Goal: Ask a question: Seek information or help from site administrators or community

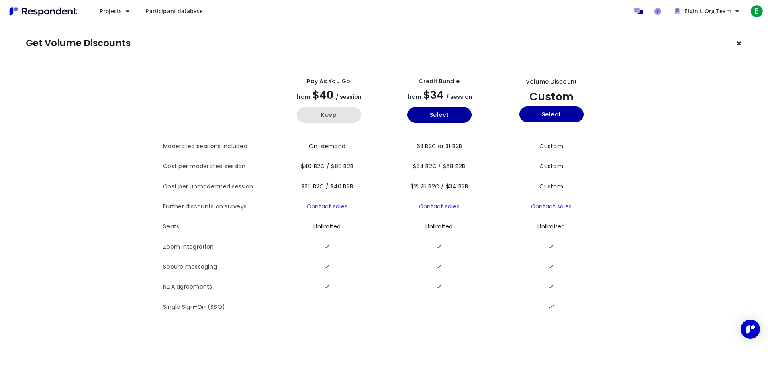
click at [337, 118] on button "Keep" at bounding box center [329, 115] width 64 height 16
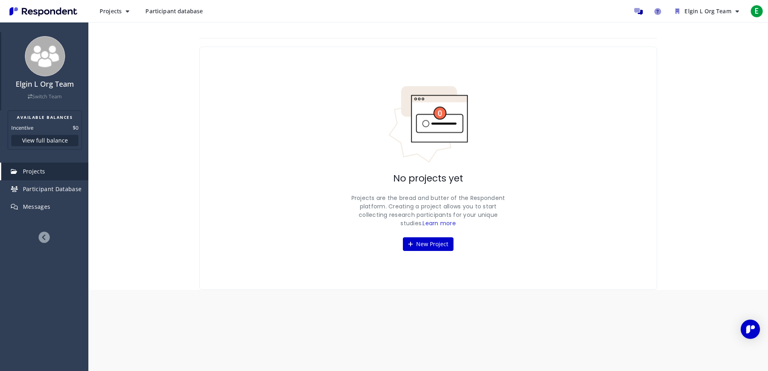
click at [41, 55] on img at bounding box center [45, 56] width 40 height 40
click at [757, 10] on span "E" at bounding box center [756, 11] width 13 height 13
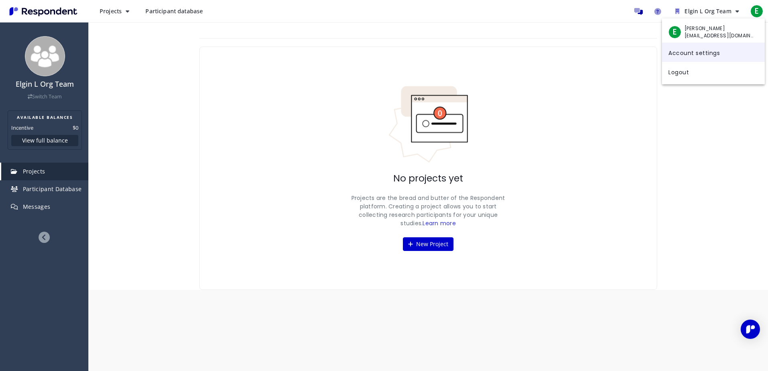
click at [719, 51] on link "Account settings" at bounding box center [713, 52] width 103 height 19
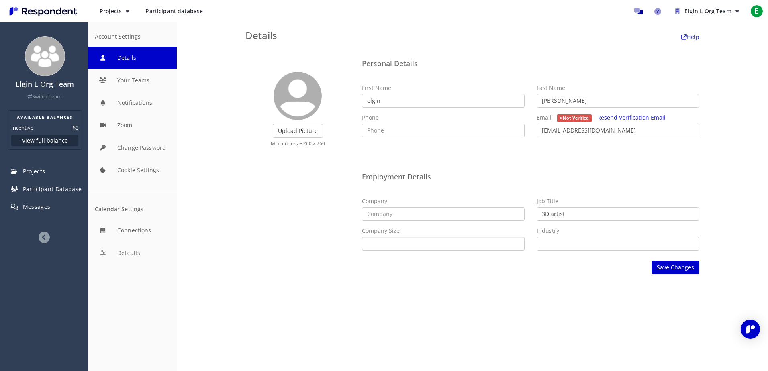
click at [417, 245] on select "Self Employed 1 - 10 11 - 50 51 - 200 201 - 500 501 - 1,000 1,001 - 5,000 5,001…" at bounding box center [443, 244] width 163 height 14
click at [389, 206] on div "Company" at bounding box center [443, 209] width 175 height 24
click at [393, 216] on input "text" at bounding box center [443, 214] width 163 height 14
click at [295, 127] on label "Upload Picture" at bounding box center [298, 131] width 50 height 14
click at [0, 0] on input "Upload Picture" at bounding box center [0, 0] width 0 height 0
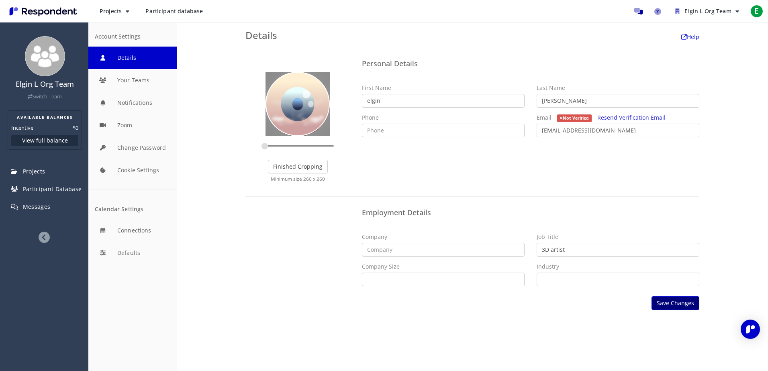
click at [682, 305] on button "Save Changes" at bounding box center [676, 303] width 48 height 14
click at [380, 252] on input "text" at bounding box center [443, 250] width 163 height 14
click at [384, 134] on input "text" at bounding box center [443, 131] width 163 height 14
type input "6614880868"
click at [491, 186] on div "Upload Picture Finished Cropping Minimum size 260 x 260 Personal Details First …" at bounding box center [472, 122] width 466 height 133
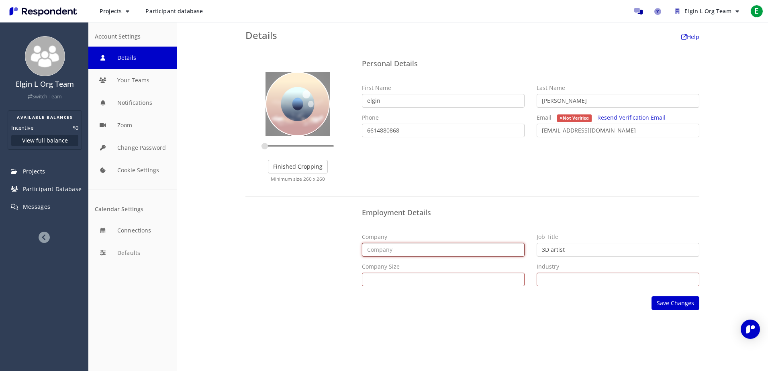
click at [403, 252] on input "text" at bounding box center [443, 250] width 163 height 14
drag, startPoint x: 579, startPoint y: 249, endPoint x: 512, endPoint y: 250, distance: 66.7
click at [512, 250] on div "Company Job Title 3D artist Company Size Self Employed 1 - 10 11 - 50 51 - 200 …" at bounding box center [531, 262] width 350 height 59
click at [574, 247] on input "text" at bounding box center [618, 250] width 163 height 14
click at [460, 286] on div "Company Job Title Company Size Self Employed 1 - 10 11 - 50 51 - 200 201 - 500 …" at bounding box center [531, 262] width 350 height 59
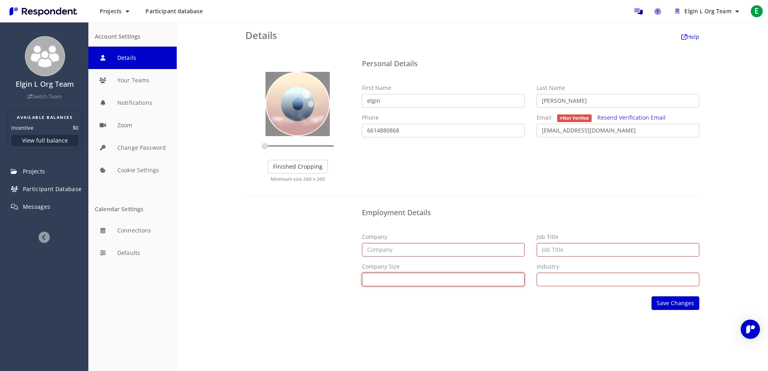
click at [453, 280] on select "Self Employed 1 - 10 11 - 50 51 - 200 201 - 500 501 - 1,000 1,001 - 5,000 5,001…" at bounding box center [443, 280] width 163 height 14
select select "string:selfemployed"
click at [362, 273] on select "Self Employed 1 - 10 11 - 50 51 - 200 201 - 500 501 - 1,000 1,001 - 5,000 5,001…" at bounding box center [443, 280] width 163 height 14
click at [575, 281] on select "Airlines/Aviation Alternative Dispute Resolution Alternative Medicine Animation…" at bounding box center [618, 280] width 163 height 14
select select "string:Animation"
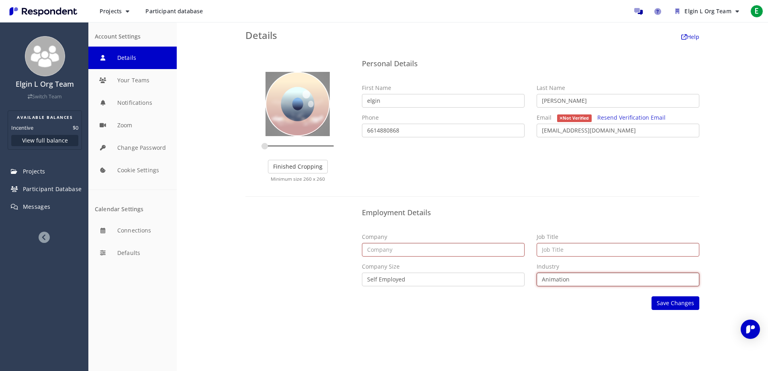
click at [537, 273] on select "Airlines/Aviation Alternative Dispute Resolution Alternative Medicine Animation…" at bounding box center [618, 280] width 163 height 14
click at [567, 245] on input "text" at bounding box center [618, 250] width 163 height 14
type input "Blender"
click at [433, 251] on input "text" at bounding box center [443, 250] width 163 height 14
type input "Elgin"
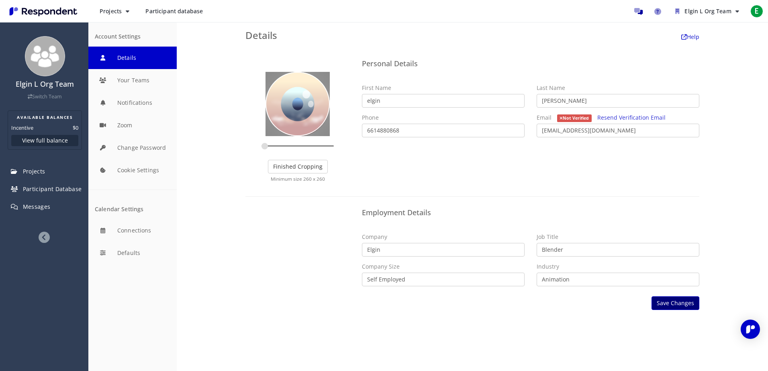
click at [669, 307] on button "Save Changes" at bounding box center [676, 303] width 48 height 14
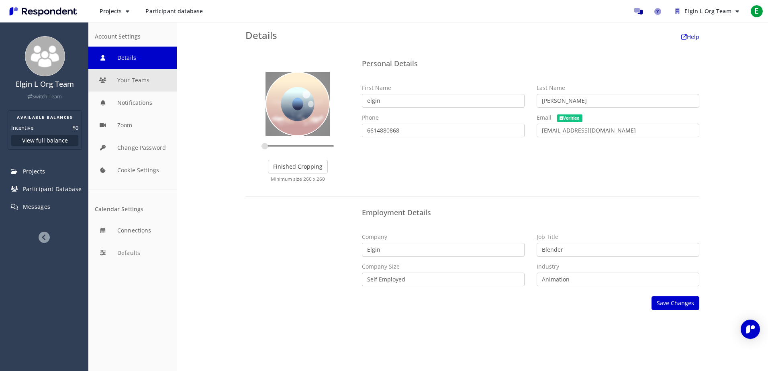
click at [135, 86] on button "Your Teams" at bounding box center [132, 80] width 88 height 22
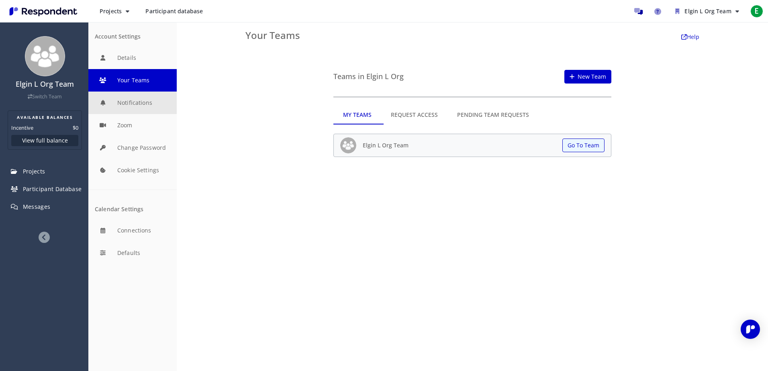
click at [125, 100] on button "Notifications" at bounding box center [132, 103] width 88 height 22
click at [115, 56] on button "Details" at bounding box center [132, 58] width 88 height 22
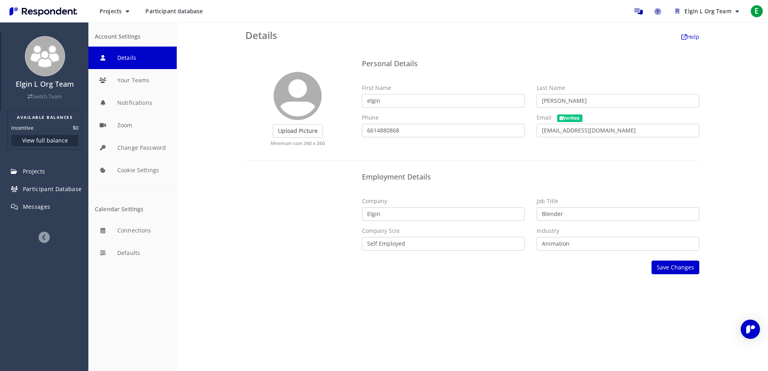
click at [45, 54] on img at bounding box center [45, 56] width 40 height 40
click at [56, 11] on img "Main navigation" at bounding box center [43, 11] width 74 height 13
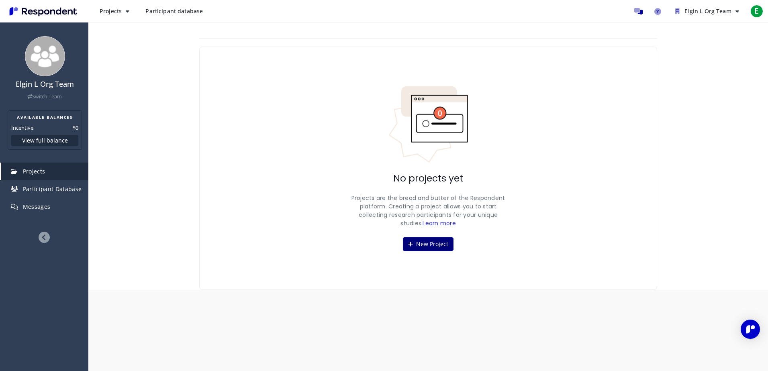
click at [433, 246] on button "New Project" at bounding box center [428, 244] width 51 height 14
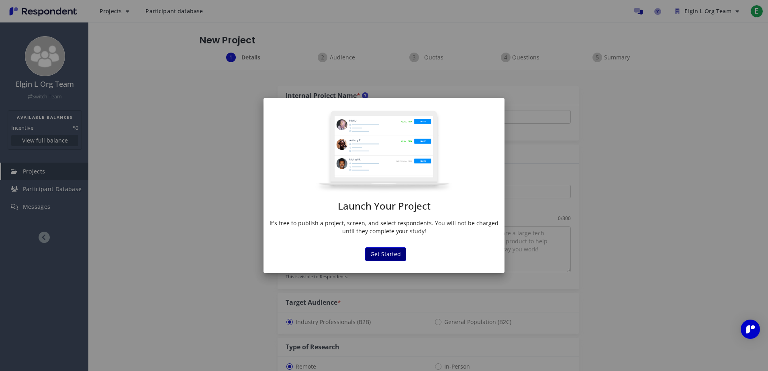
click at [386, 250] on button "Get Started" at bounding box center [385, 254] width 41 height 14
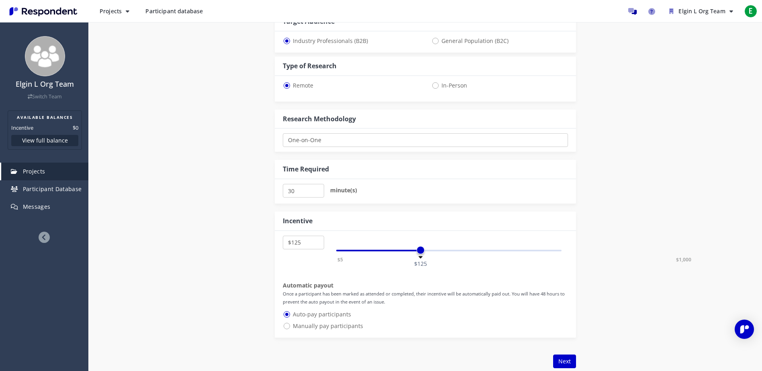
scroll to position [402, 0]
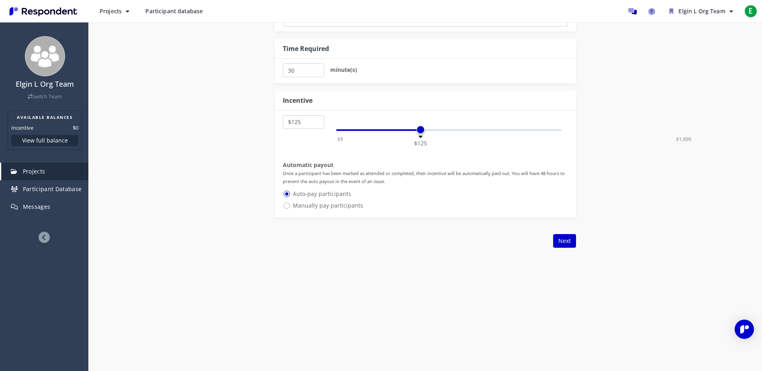
click at [46, 16] on img "Main navigation" at bounding box center [43, 11] width 74 height 13
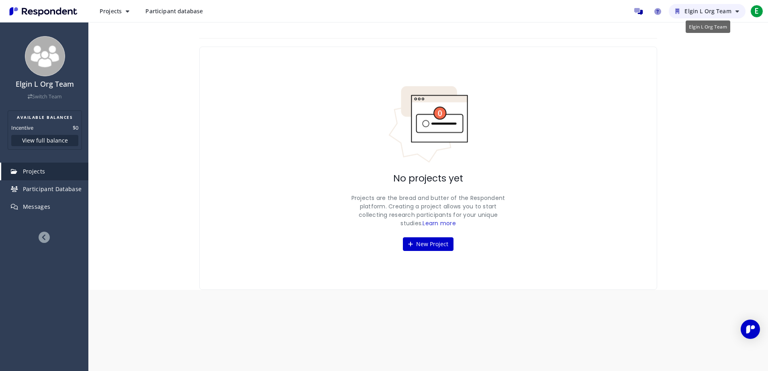
click at [712, 11] on span "Elgin L Org Team" at bounding box center [708, 11] width 47 height 8
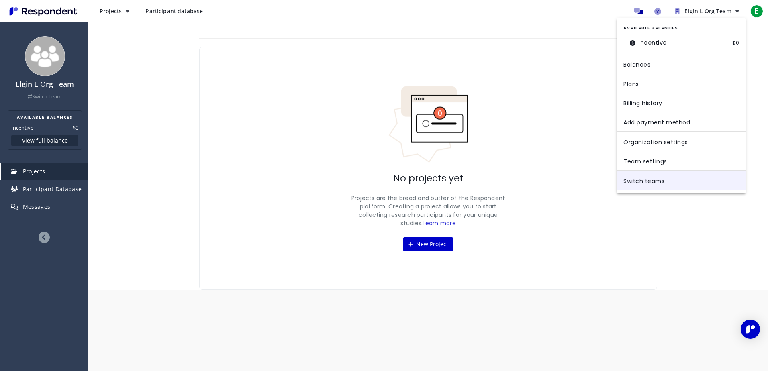
click at [660, 182] on link "Switch teams" at bounding box center [681, 180] width 129 height 19
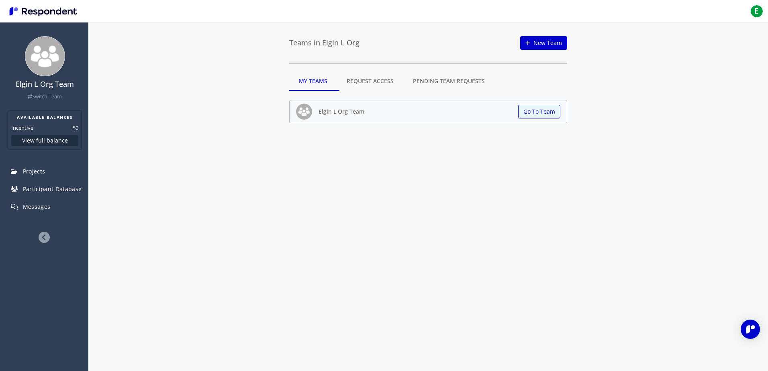
click at [377, 84] on md-tab-item "Request Access" at bounding box center [370, 81] width 66 height 19
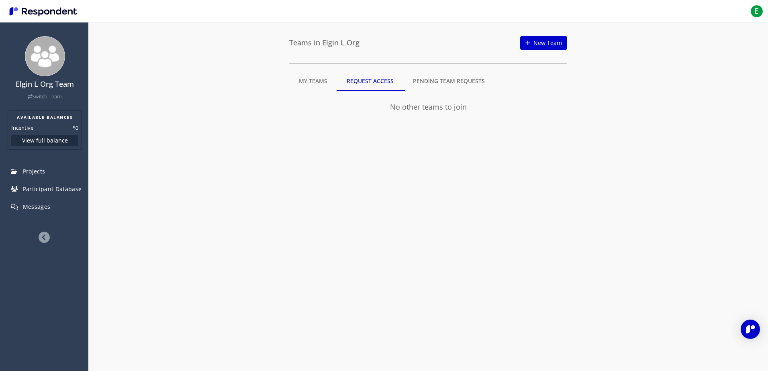
click at [301, 83] on md-tab-item "My Teams" at bounding box center [313, 81] width 48 height 19
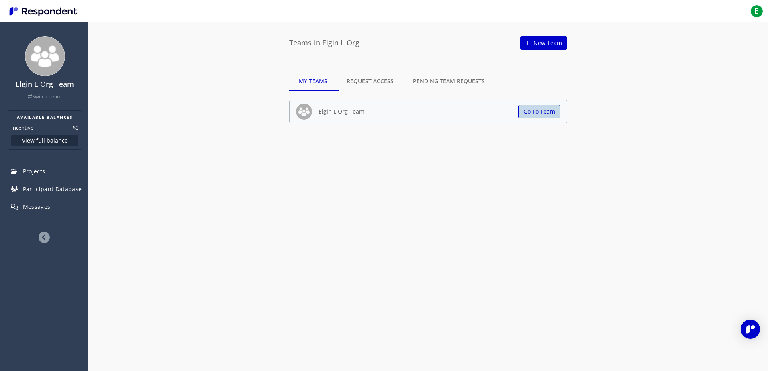
click at [548, 116] on button "Go To Team" at bounding box center [539, 112] width 42 height 14
click at [533, 114] on button "Go To Team" at bounding box center [539, 112] width 42 height 14
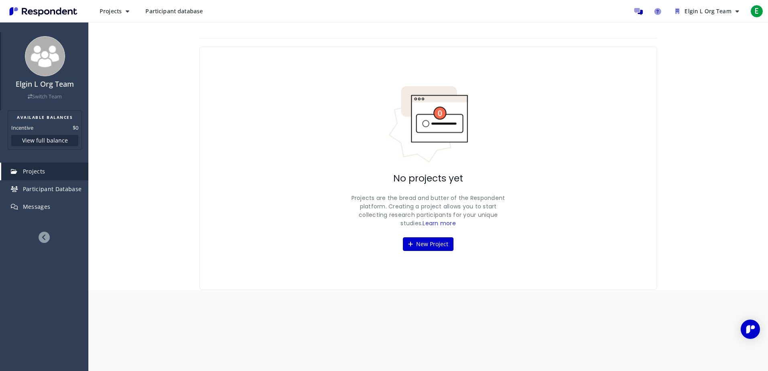
click at [41, 96] on link "Switch Team" at bounding box center [45, 96] width 34 height 7
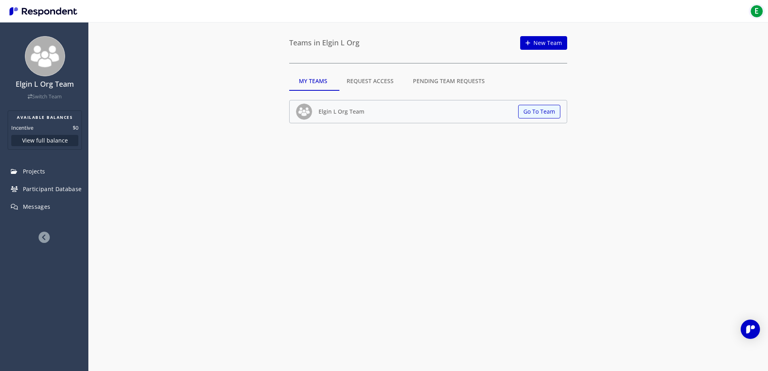
click at [753, 12] on span "E" at bounding box center [756, 11] width 13 height 13
click at [703, 35] on span "[EMAIL_ADDRESS][DOMAIN_NAME]" at bounding box center [720, 35] width 70 height 7
click at [47, 176] on md-backdrop at bounding box center [384, 185] width 768 height 371
click at [47, 176] on link "Projects" at bounding box center [44, 172] width 87 height 18
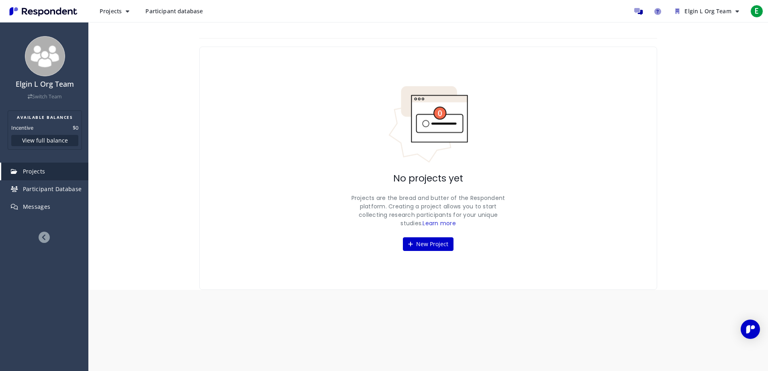
click at [151, 13] on span "Participant database" at bounding box center [173, 11] width 57 height 8
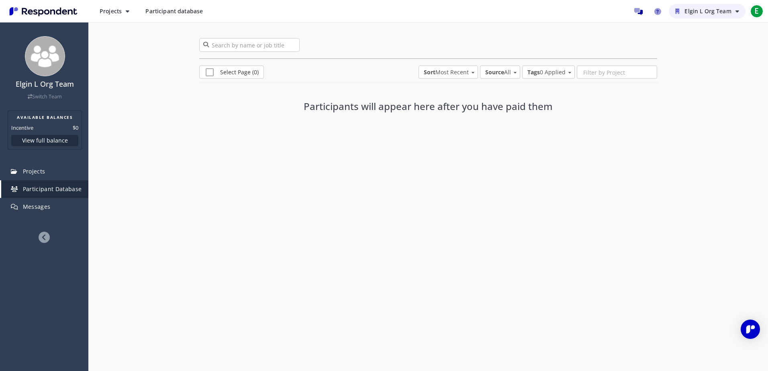
click at [734, 10] on button "Elgin L Org Team" at bounding box center [707, 11] width 77 height 14
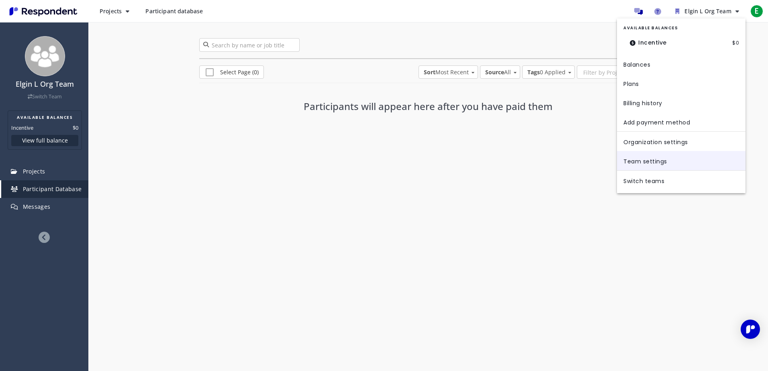
click at [645, 162] on link "Team settings" at bounding box center [681, 160] width 129 height 19
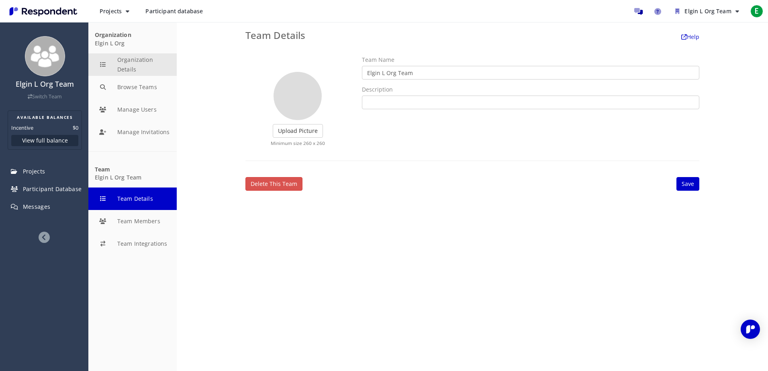
click at [100, 69] on button "Organization Details" at bounding box center [132, 64] width 88 height 22
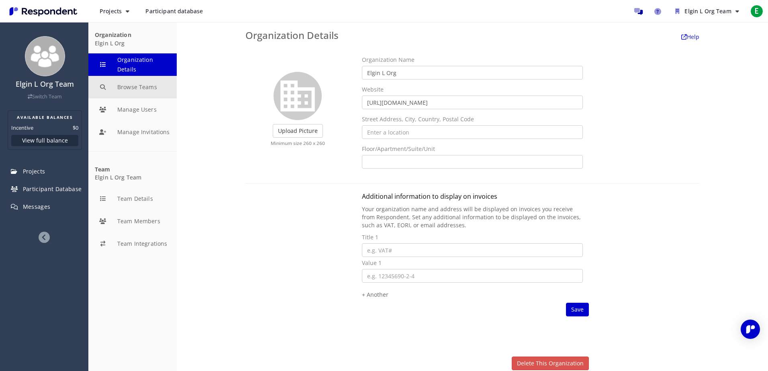
click at [119, 84] on button "Browse Teams" at bounding box center [132, 87] width 88 height 22
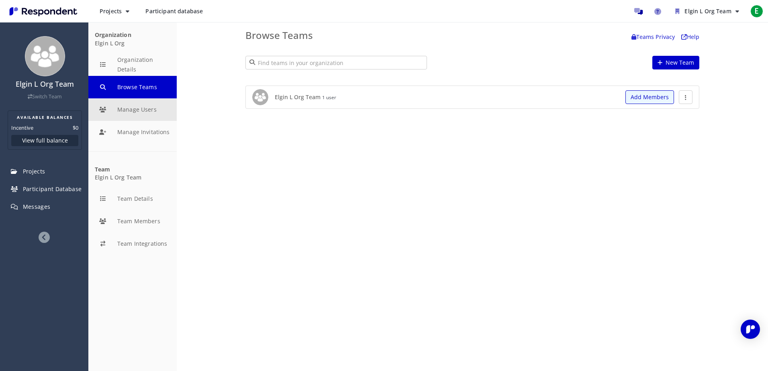
click at [132, 112] on button "Manage Users" at bounding box center [132, 109] width 88 height 22
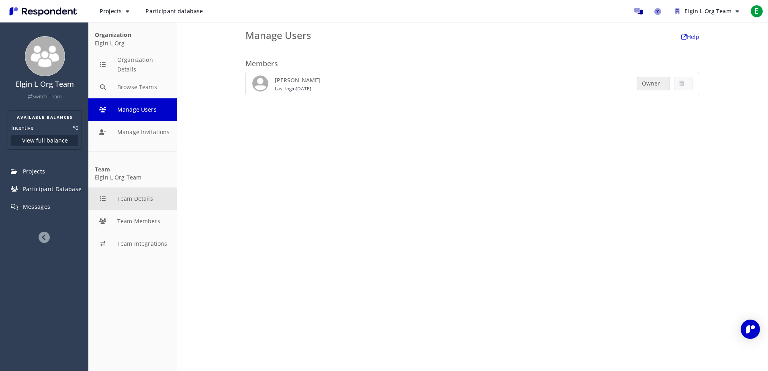
click at [151, 196] on button "Team Details" at bounding box center [132, 199] width 88 height 22
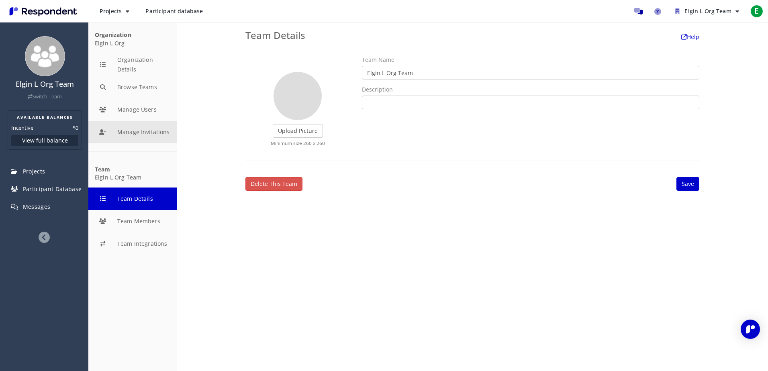
click at [153, 126] on button "Manage Invitations" at bounding box center [132, 132] width 88 height 22
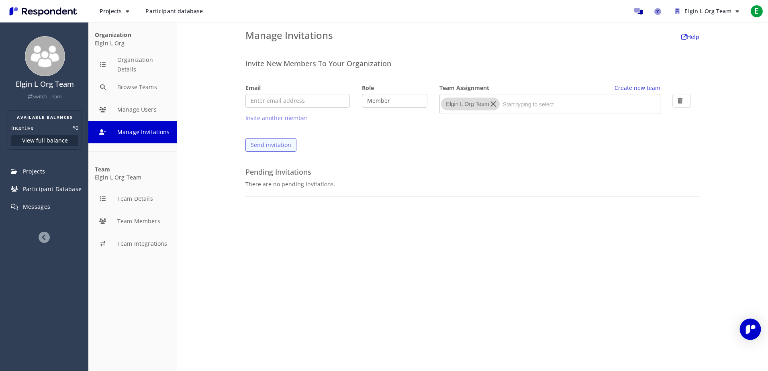
click at [754, 337] on div "Open Intercom Messenger" at bounding box center [750, 329] width 21 height 21
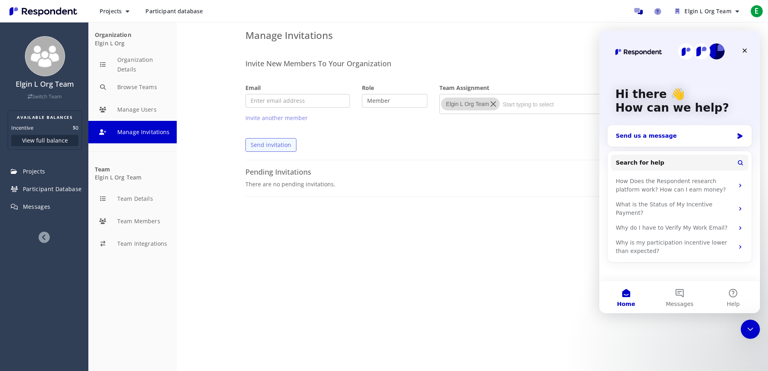
click at [662, 139] on div "Send us a message" at bounding box center [675, 136] width 118 height 8
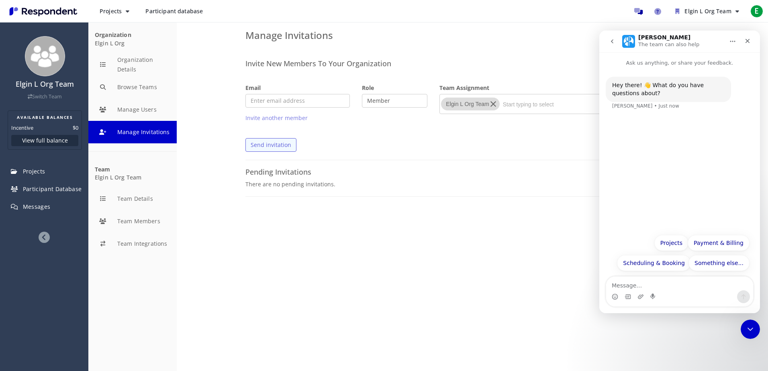
click at [646, 285] on textarea "Message…" at bounding box center [679, 284] width 147 height 14
type textarea "How do i become a Paticipant"
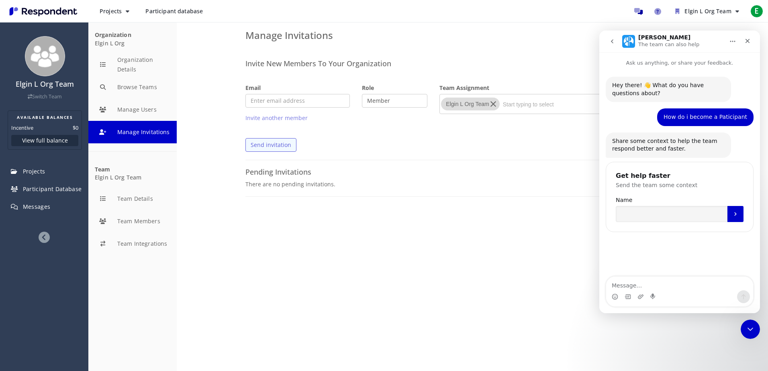
click at [545, 209] on div "Invite New Members To Your Organization Email Role Team Assignment Create new t…" at bounding box center [472, 130] width 470 height 165
click at [743, 38] on div "Close" at bounding box center [747, 41] width 14 height 14
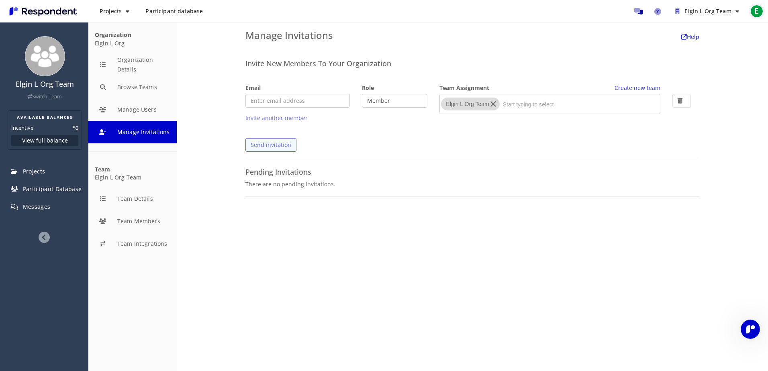
click at [751, 13] on span "E" at bounding box center [756, 11] width 13 height 13
click at [698, 56] on link "Account settings" at bounding box center [713, 52] width 103 height 19
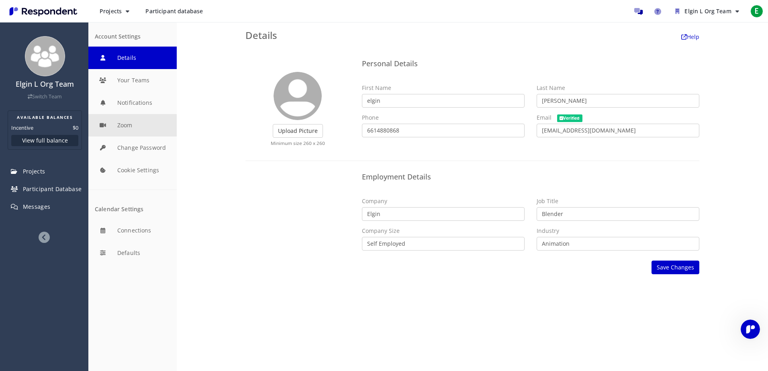
click at [133, 129] on button "Zoom" at bounding box center [132, 125] width 88 height 22
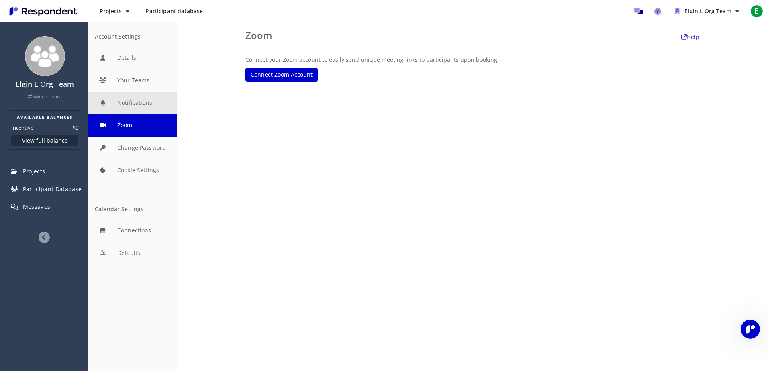
click at [134, 104] on button "Notifications" at bounding box center [132, 103] width 88 height 22
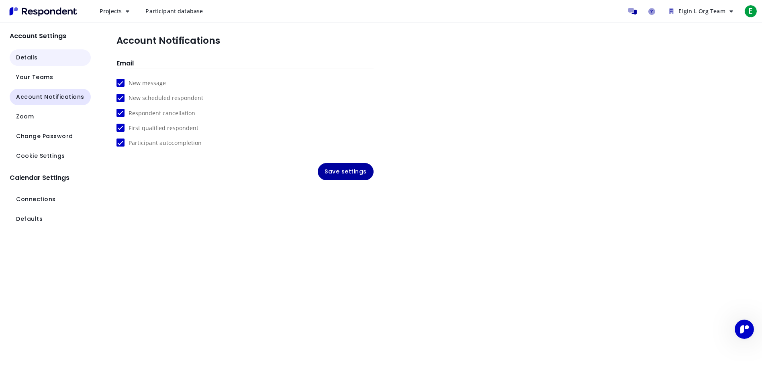
click at [53, 61] on button "Details" at bounding box center [50, 57] width 81 height 16
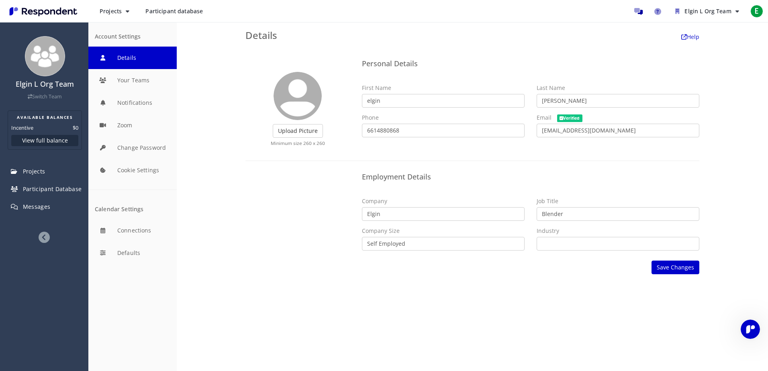
click at [45, 237] on icon at bounding box center [44, 237] width 11 height 11
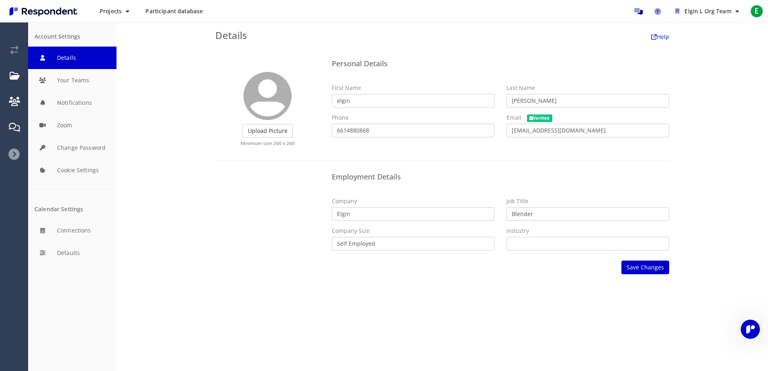
click at [752, 11] on span "E" at bounding box center [756, 11] width 13 height 13
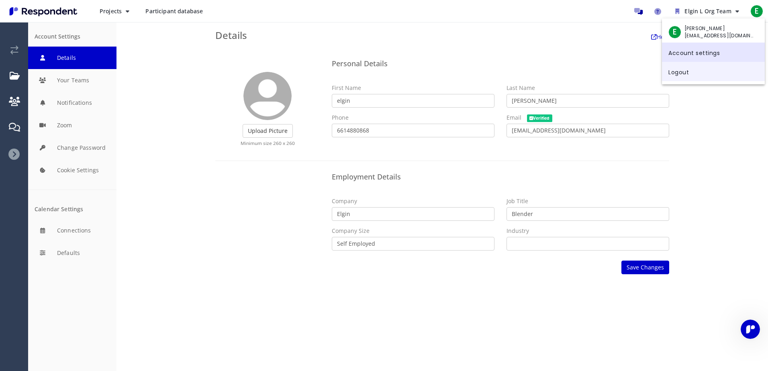
click at [690, 72] on link "Logout" at bounding box center [713, 71] width 103 height 19
